Goal: Task Accomplishment & Management: Use online tool/utility

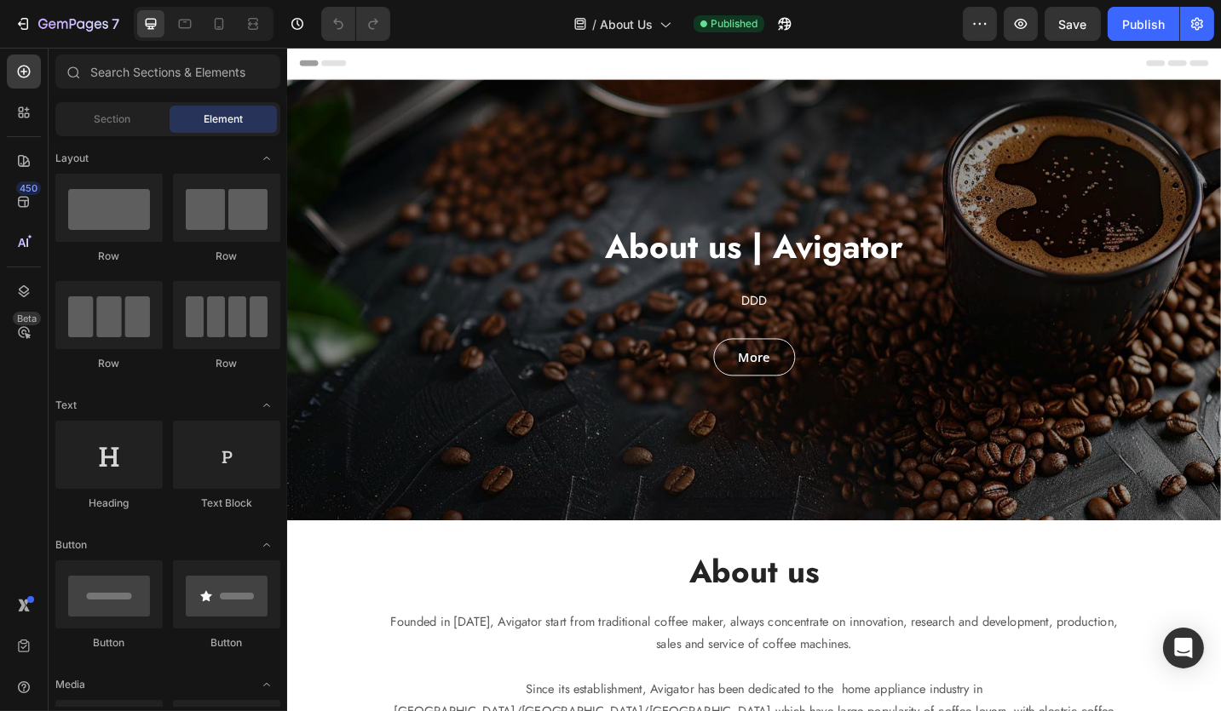
drag, startPoint x: 286, startPoint y: 48, endPoint x: 796, endPoint y: 323, distance: 579.0
click at [796, 323] on span "DDD" at bounding box center [798, 325] width 28 height 20
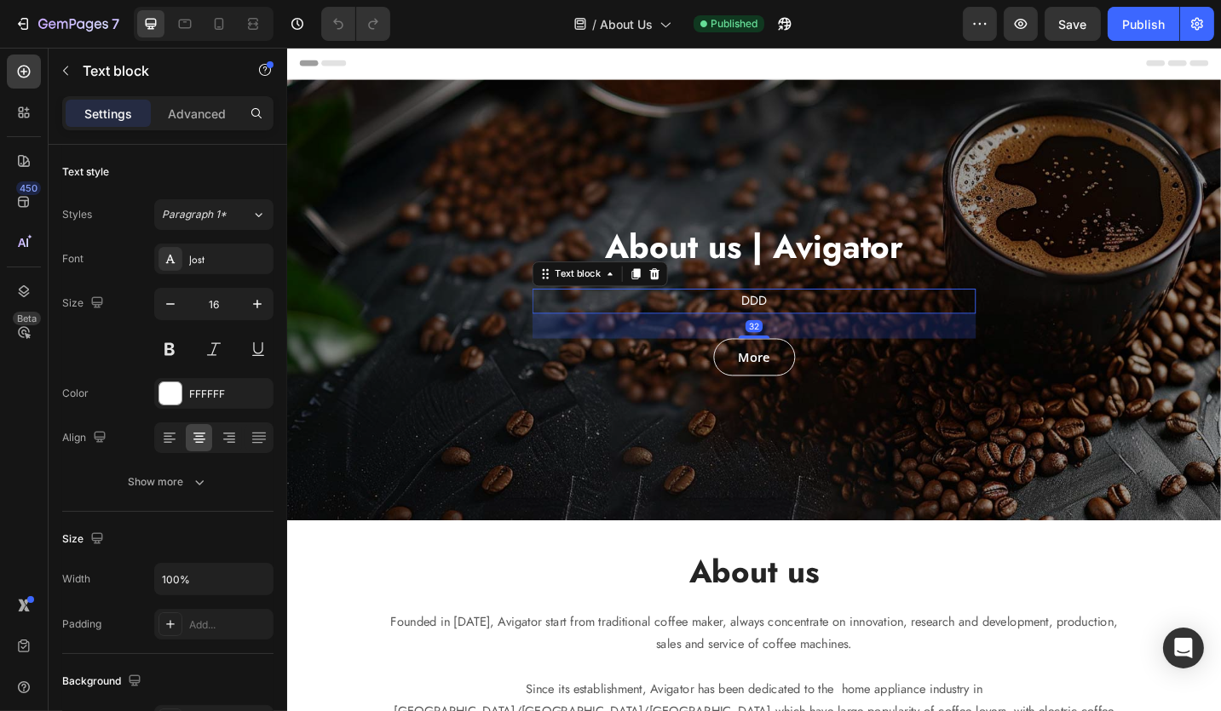
click at [784, 326] on span "DDD" at bounding box center [798, 325] width 28 height 20
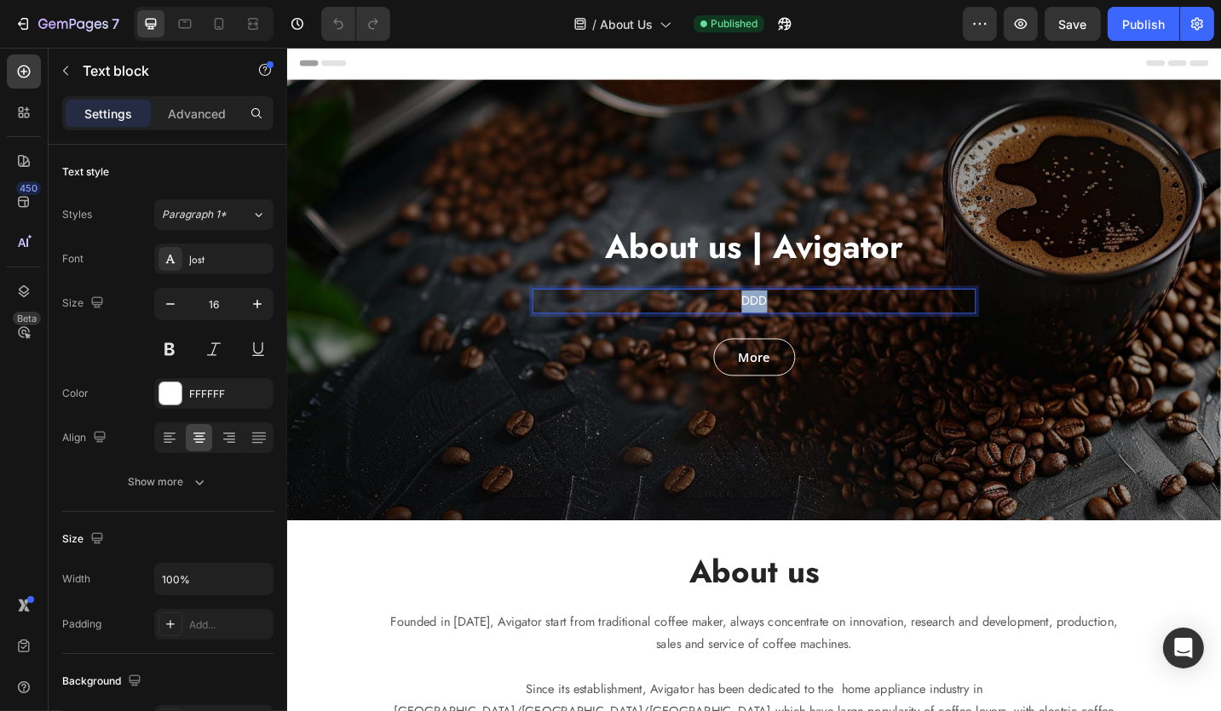
drag, startPoint x: 801, startPoint y: 325, endPoint x: 772, endPoint y: 325, distance: 29.0
click at [772, 325] on p "DDD" at bounding box center [797, 325] width 482 height 25
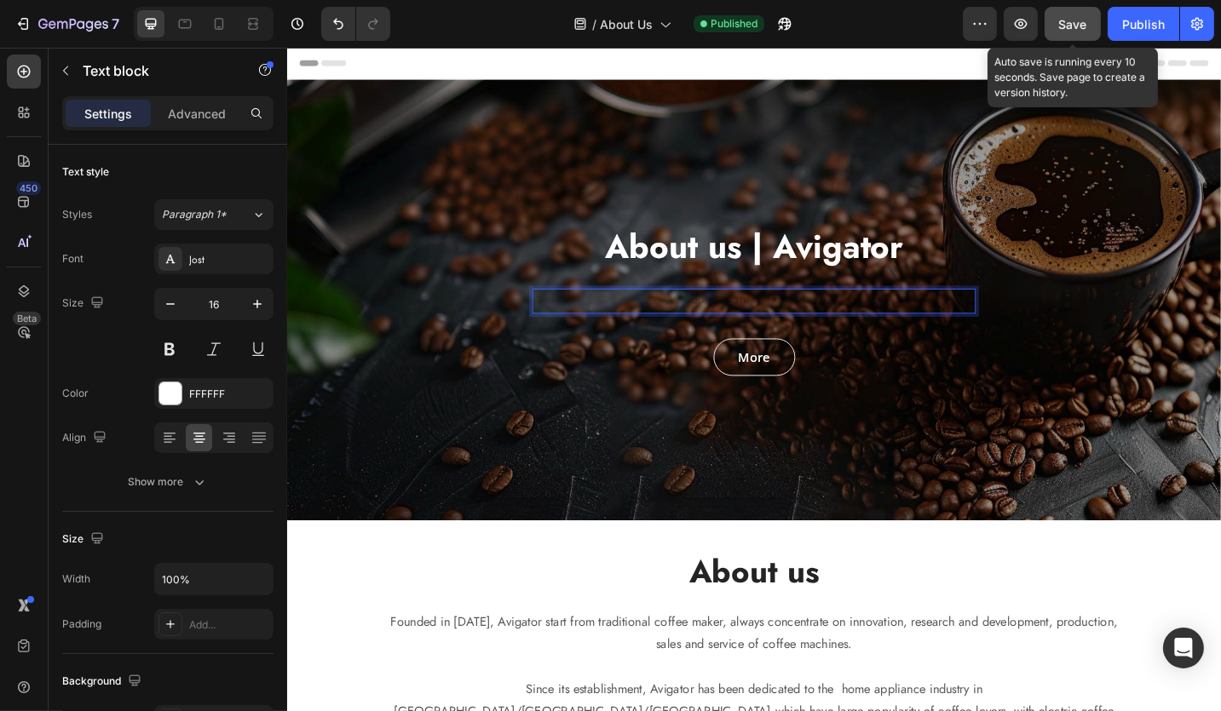
click at [1084, 30] on span "Save" at bounding box center [1073, 24] width 28 height 14
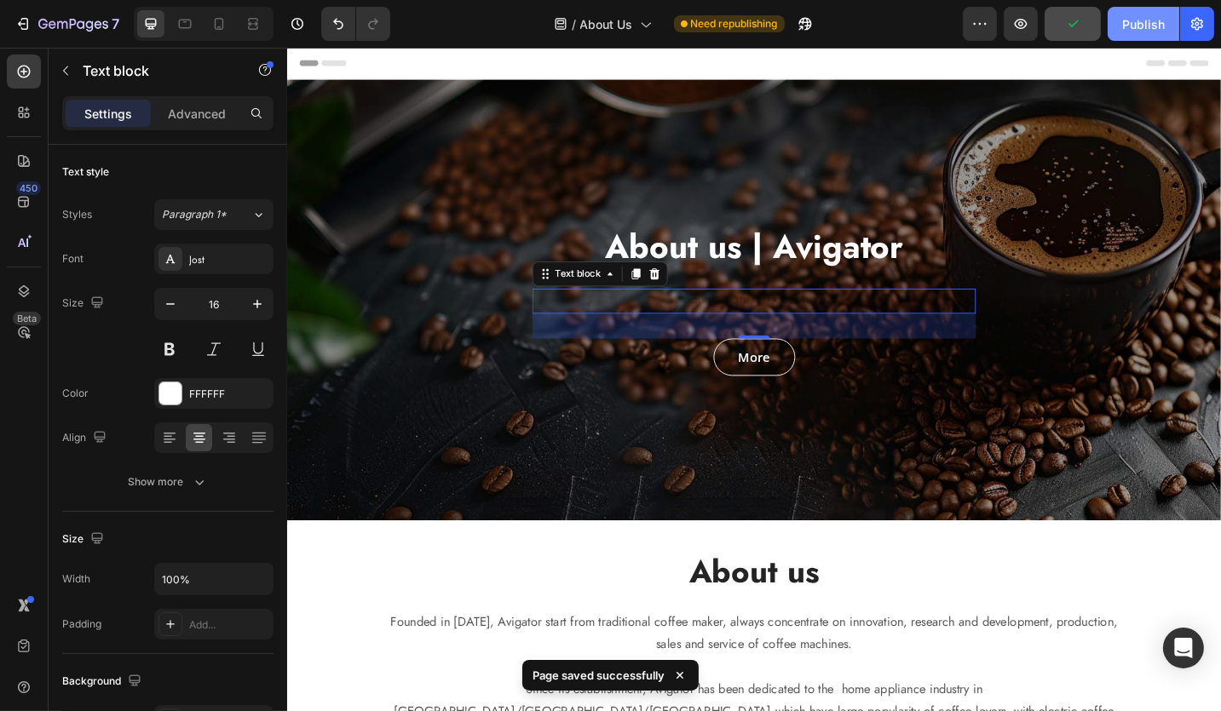
click at [1171, 27] on button "Publish" at bounding box center [1143, 24] width 72 height 34
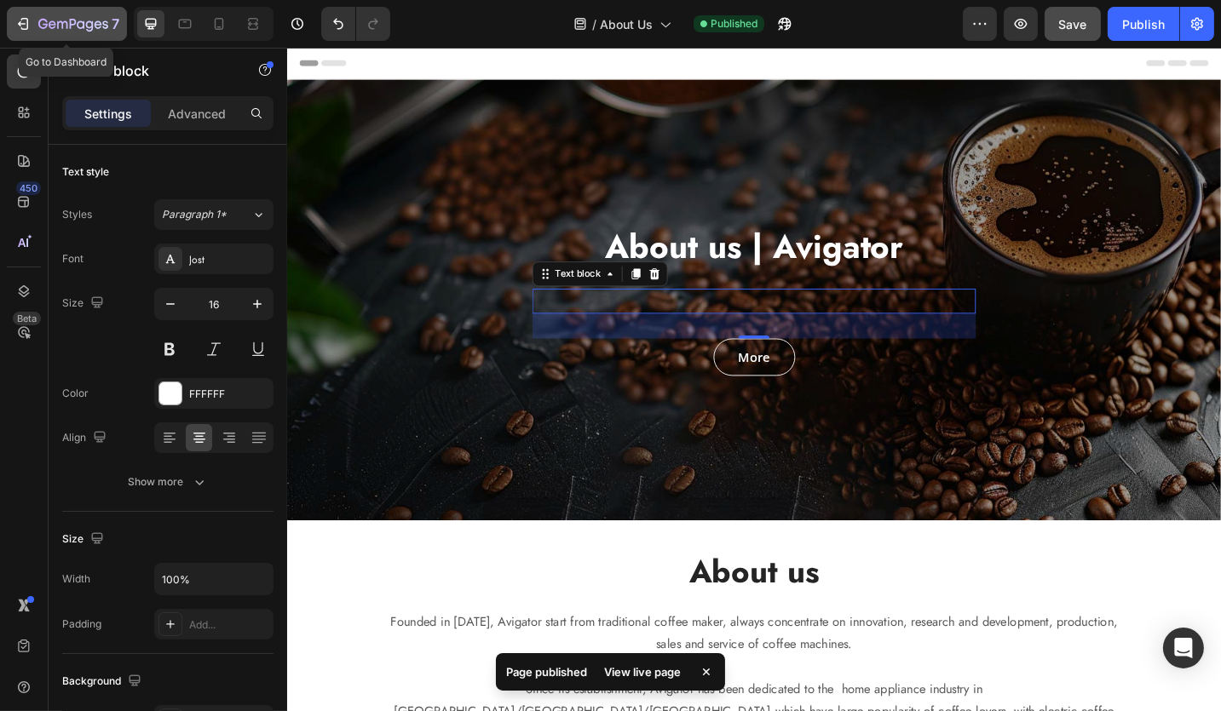
click at [31, 19] on div "7" at bounding box center [66, 24] width 105 height 20
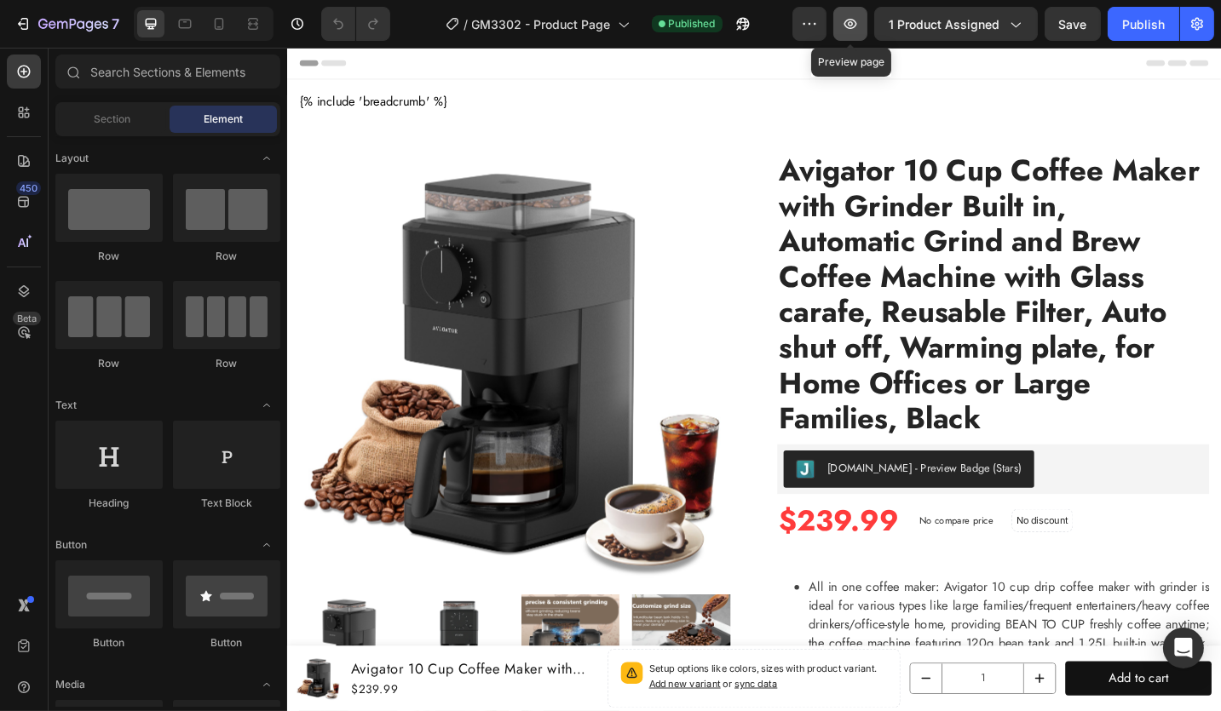
click at [859, 30] on icon "button" at bounding box center [850, 23] width 17 height 17
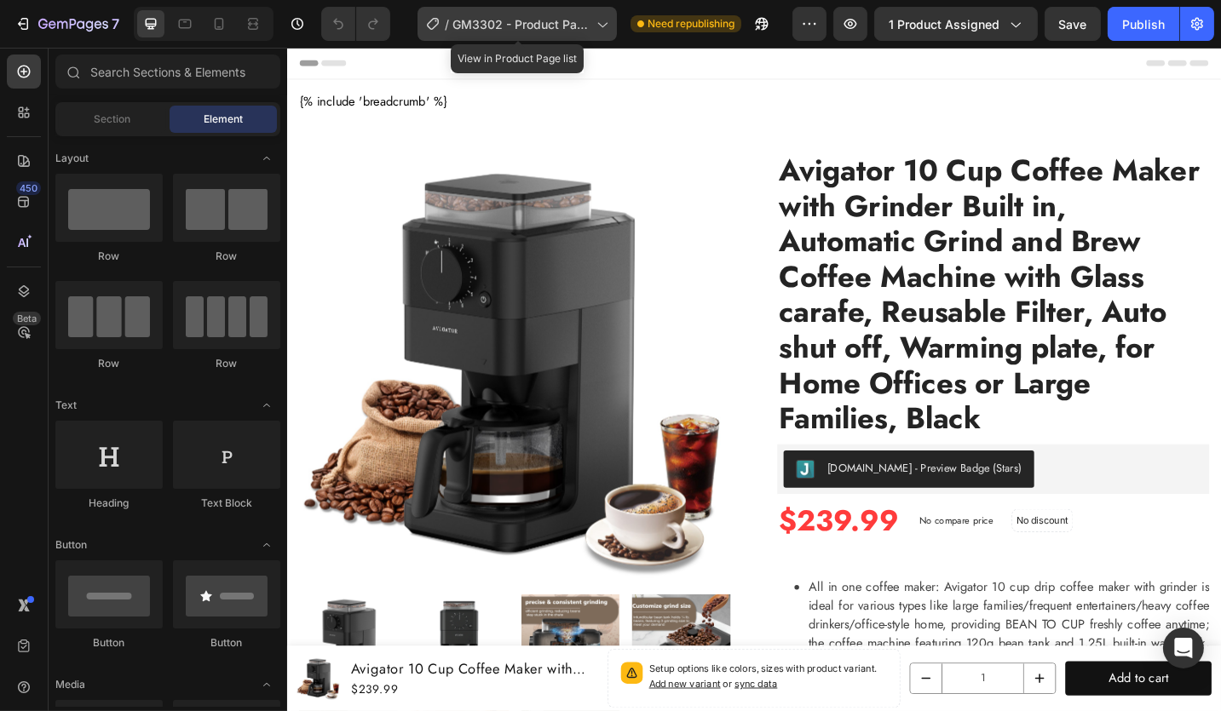
click at [607, 30] on icon at bounding box center [601, 23] width 17 height 17
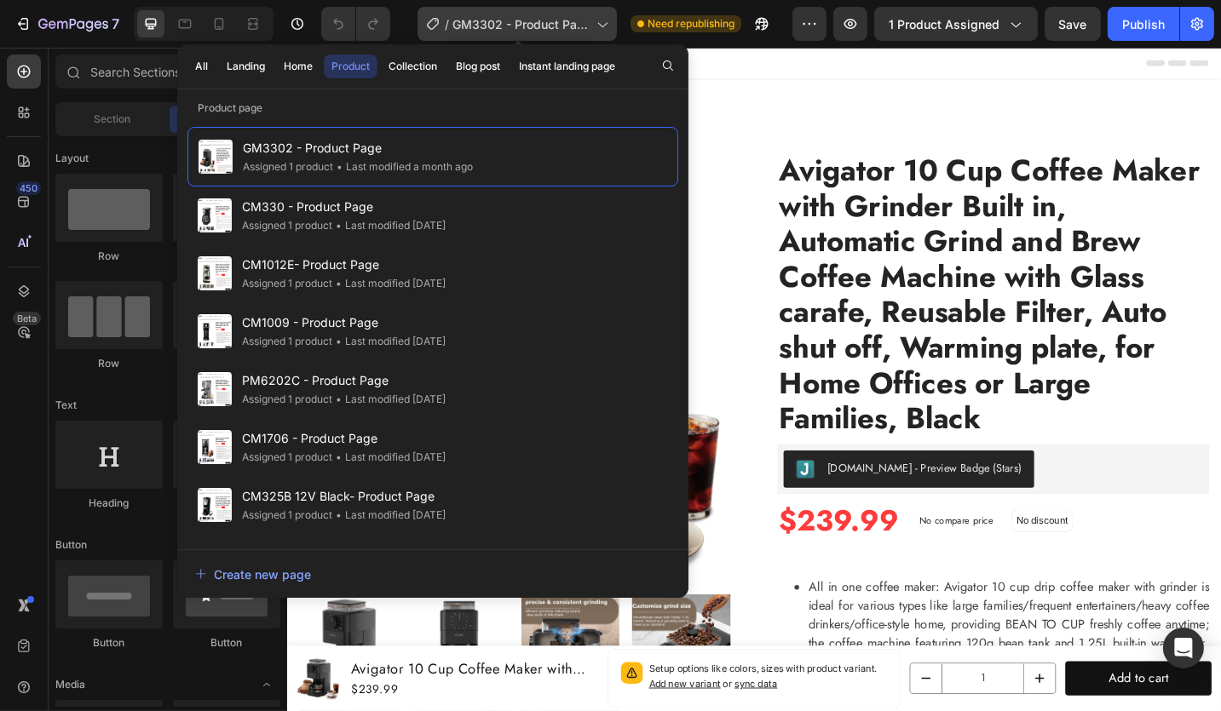
click at [603, 30] on icon at bounding box center [601, 23] width 17 height 17
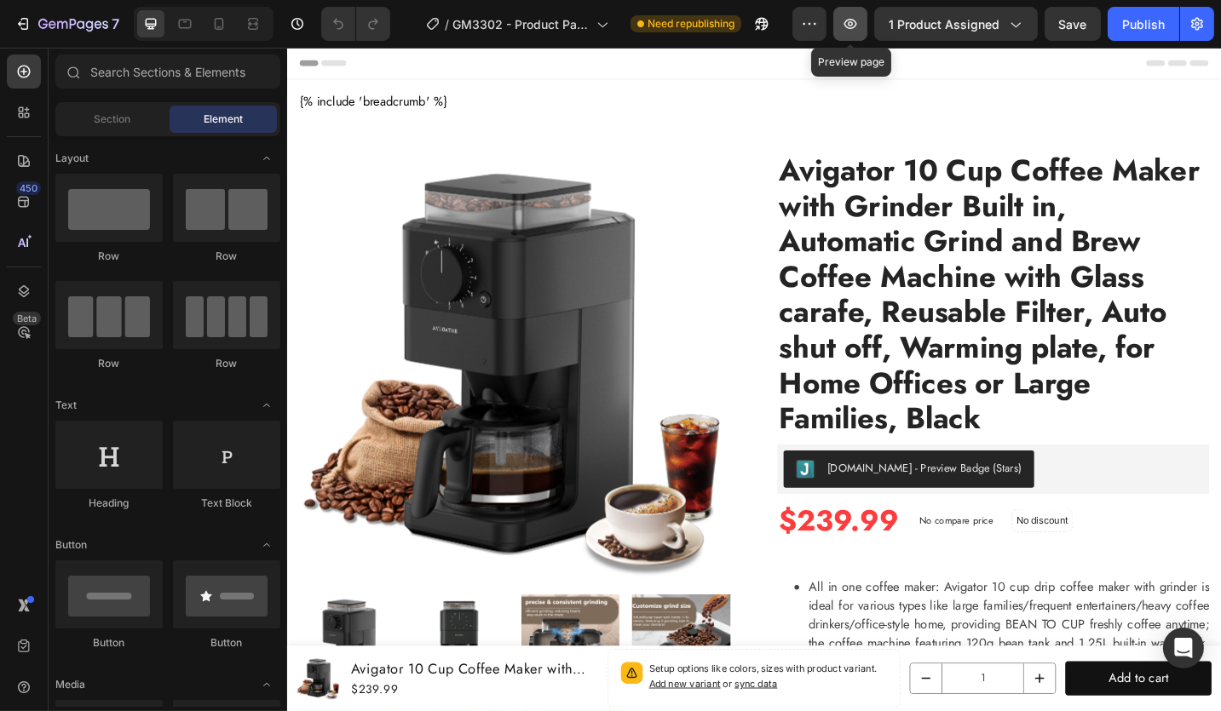
click at [856, 20] on icon "button" at bounding box center [850, 24] width 13 height 10
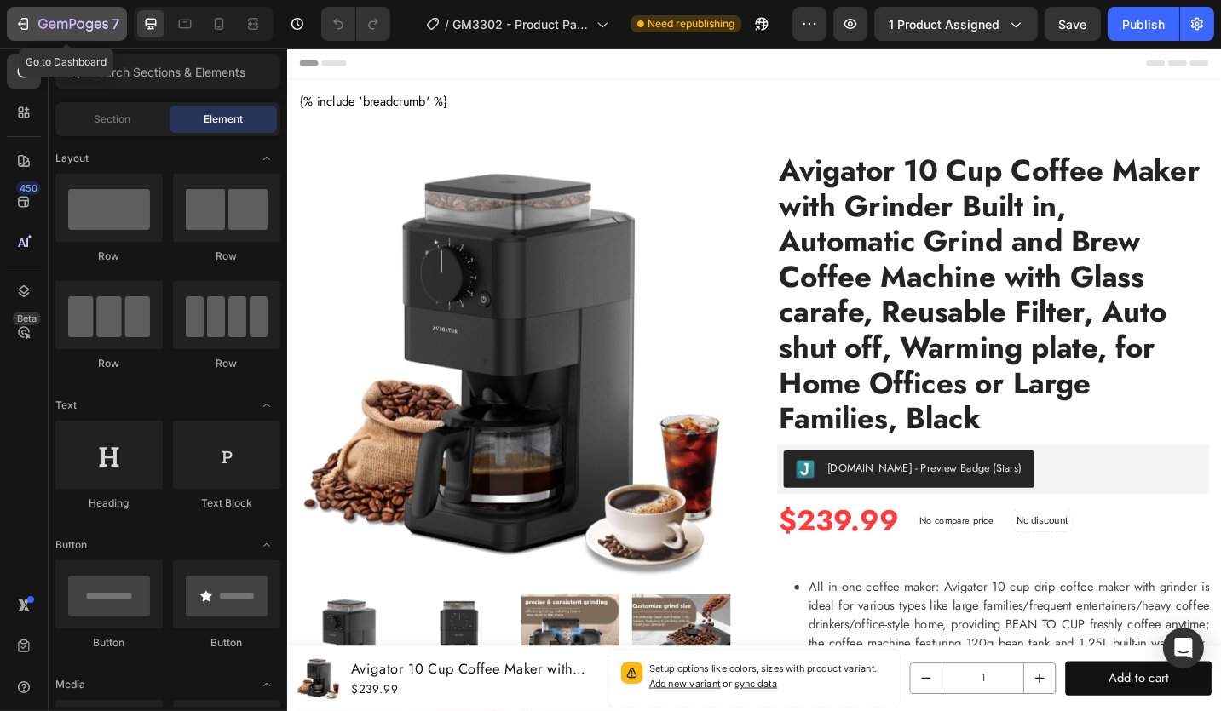
click at [49, 30] on icon "button" at bounding box center [73, 25] width 70 height 14
